Goal: Task Accomplishment & Management: Use online tool/utility

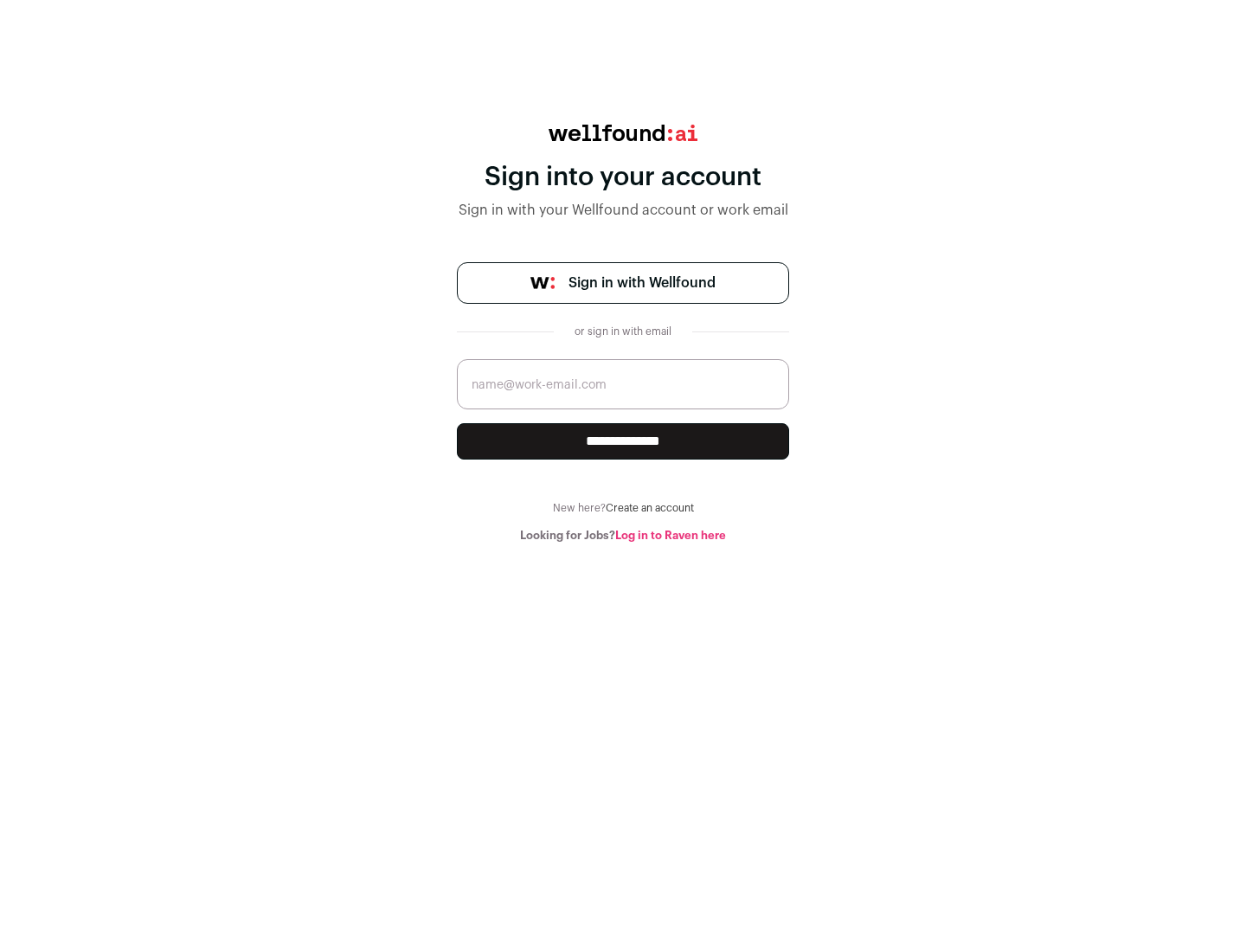
click at [642, 283] on span "Sign in with Wellfound" at bounding box center [642, 283] width 147 height 21
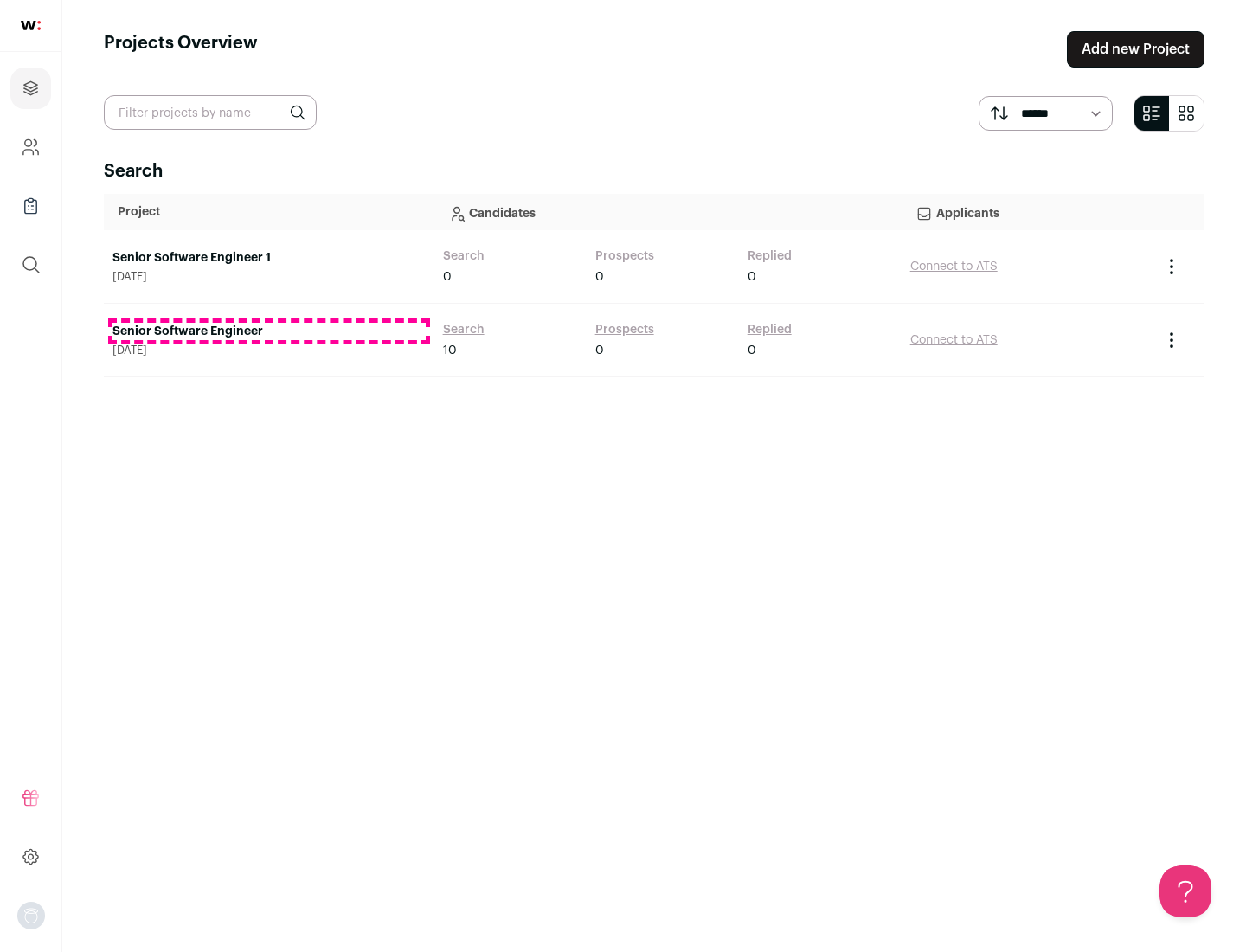
click at [268, 331] on link "Senior Software Engineer" at bounding box center [269, 331] width 313 height 17
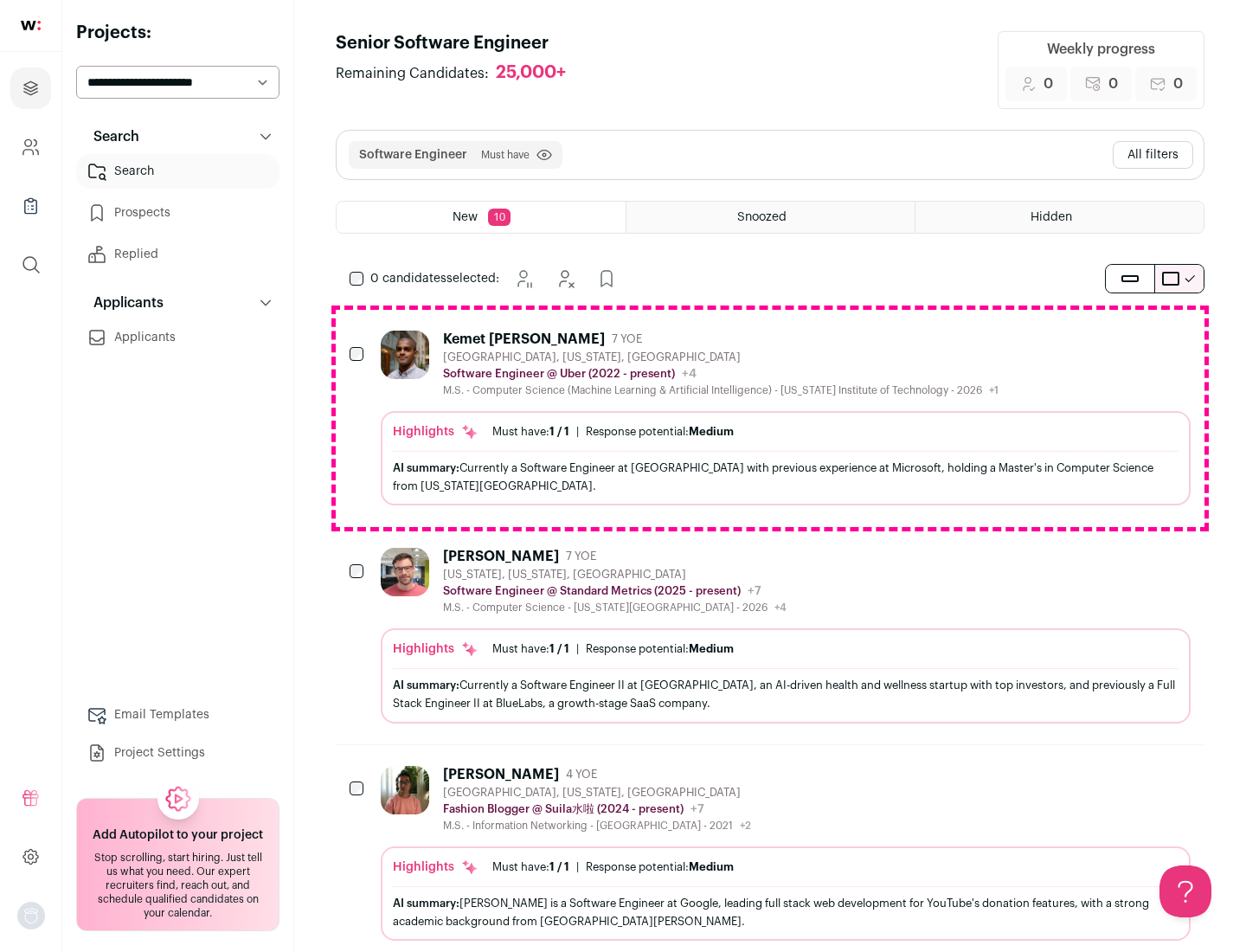
click at [770, 418] on div "Highlights Must have: 1 / 1 How many must haves have been fulfilled? | Response…" at bounding box center [786, 458] width 810 height 94
